Goal: Information Seeking & Learning: Find specific fact

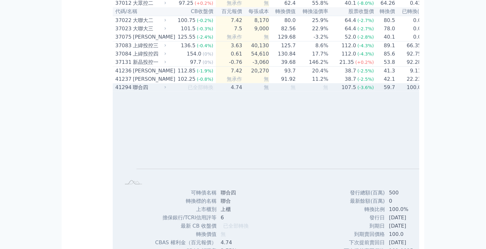
click at [168, 83] on td "已全部轉換" at bounding box center [192, 87] width 48 height 8
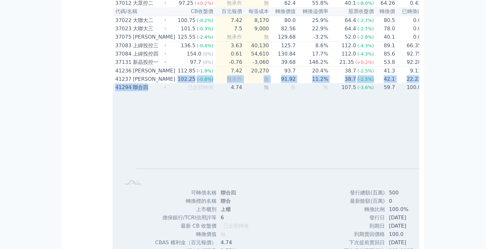
scroll to position [1581, 0]
click at [133, 84] on div "聯合四" at bounding box center [149, 88] width 32 height 8
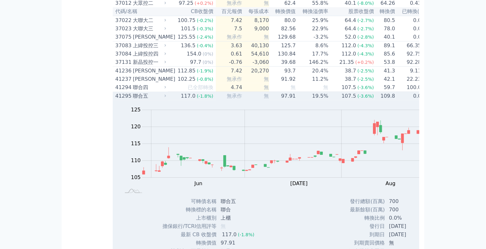
click at [163, 94] on icon at bounding box center [165, 96] width 4 height 4
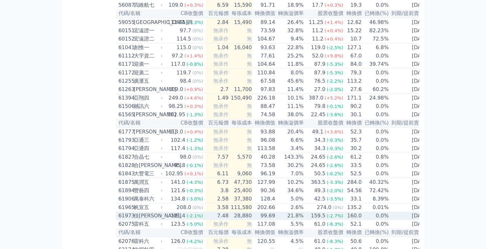
scroll to position [2245, 0]
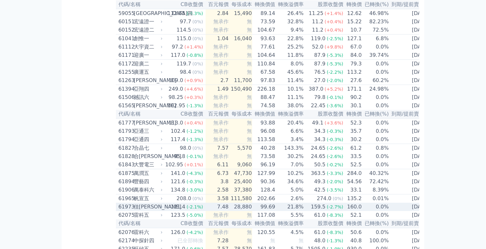
click at [134, 203] on div "佳[PERSON_NAME]" at bounding box center [147, 207] width 27 height 8
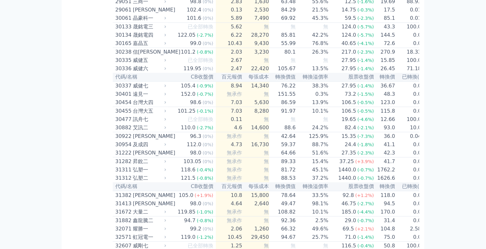
scroll to position [788, 0]
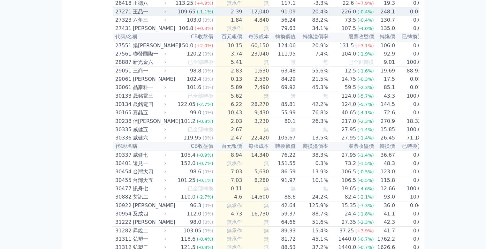
click at [133, 16] on div "王品一" at bounding box center [149, 12] width 32 height 8
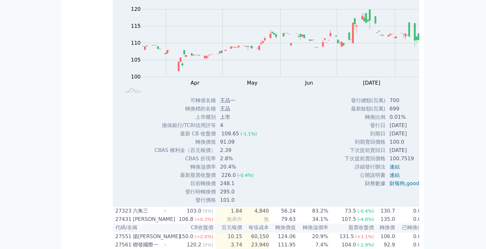
scroll to position [814, 0]
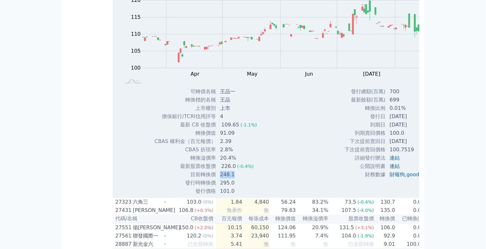
drag, startPoint x: 170, startPoint y: 208, endPoint x: 155, endPoint y: 210, distance: 15.4
click at [216, 179] on td "248.1" at bounding box center [239, 175] width 46 height 8
drag, startPoint x: 170, startPoint y: 210, endPoint x: 165, endPoint y: 210, distance: 5.4
click at [216, 179] on td "248.1" at bounding box center [239, 175] width 46 height 8
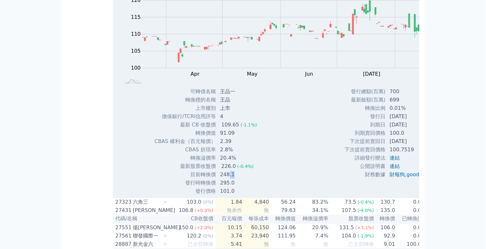
click at [216, 179] on td "248.1" at bounding box center [239, 175] width 46 height 8
